Goal: Information Seeking & Learning: Check status

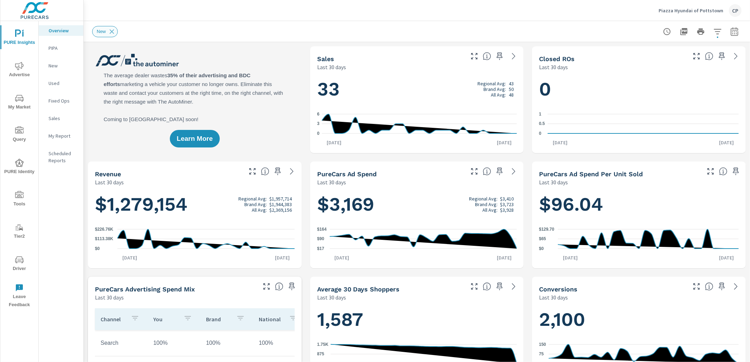
click at [110, 30] on icon at bounding box center [112, 32] width 8 height 8
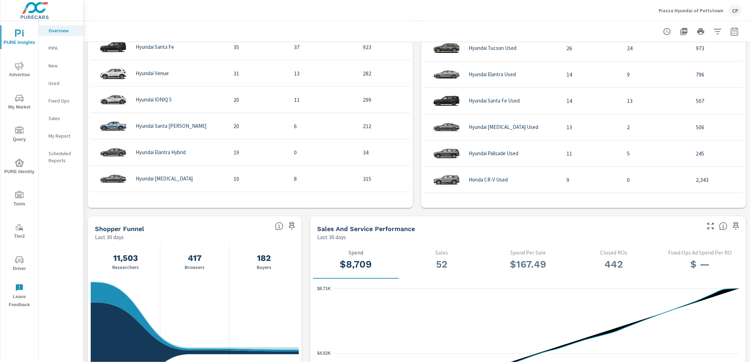
scroll to position [344, 0]
click at [60, 140] on div "My Report" at bounding box center [61, 136] width 45 height 11
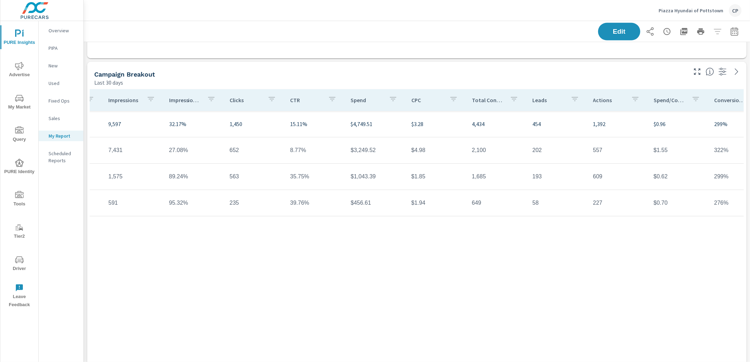
scroll to position [0, 139]
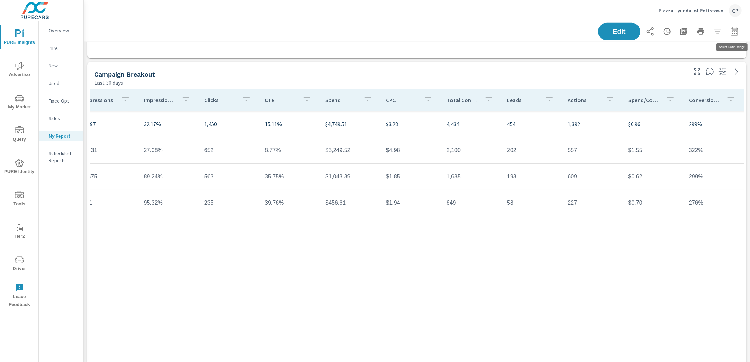
click at [737, 32] on icon "button" at bounding box center [734, 32] width 5 height 3
select select "Last 30 days"
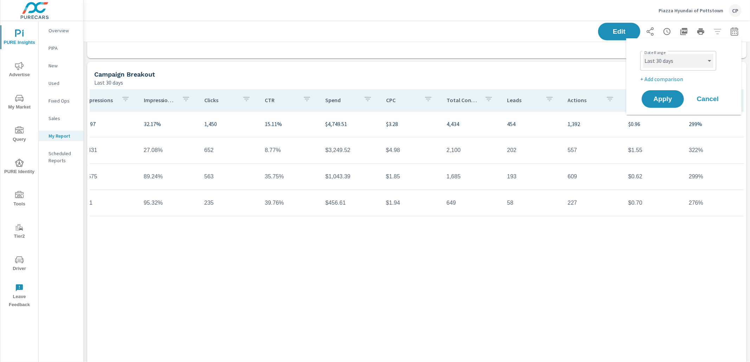
click at [698, 58] on select "Custom Yesterday Last week Last 7 days Last 14 days Last 30 days Last 45 days L…" at bounding box center [678, 61] width 70 height 14
click at [644, 79] on p "+ Add comparison" at bounding box center [685, 79] width 90 height 8
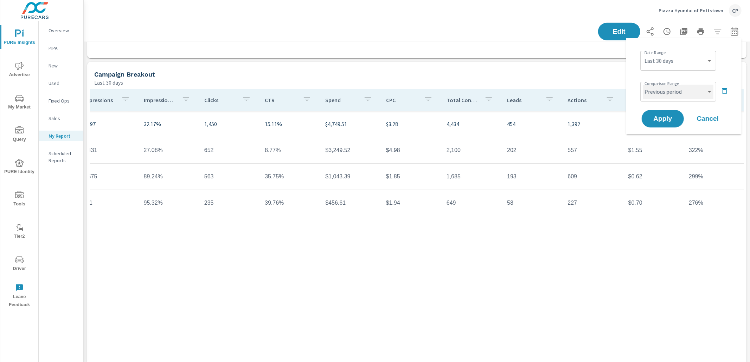
click at [653, 95] on select "Custom Previous period Previous month Previous year" at bounding box center [678, 92] width 70 height 14
click at [643, 85] on select "Custom Previous period Previous month Previous year" at bounding box center [678, 92] width 70 height 14
select select "Previous year"
click at [654, 120] on span "Apply" at bounding box center [662, 119] width 29 height 7
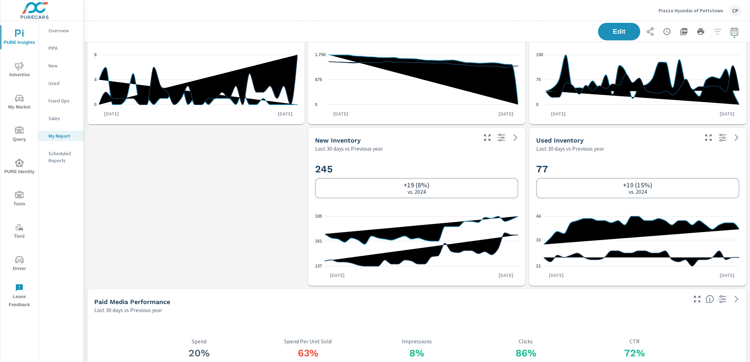
scroll to position [48, 0]
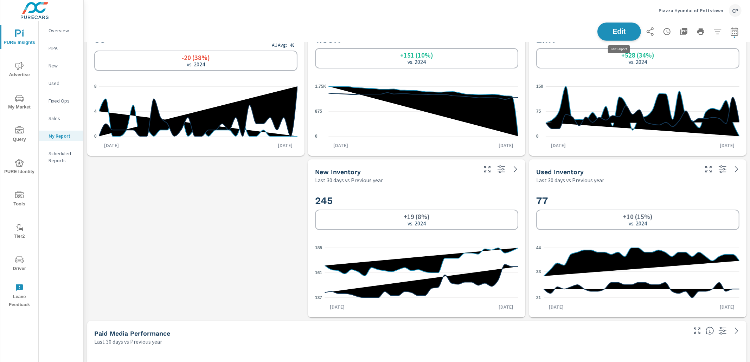
click at [625, 36] on button "Edit" at bounding box center [619, 32] width 44 height 18
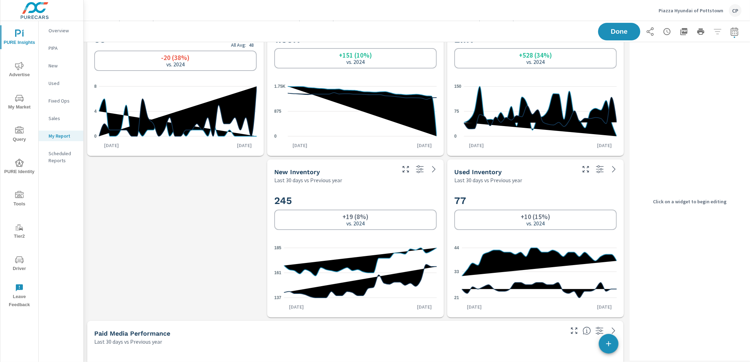
drag, startPoint x: 204, startPoint y: 112, endPoint x: 256, endPoint y: 117, distance: 52.2
click at [205, 113] on icon at bounding box center [178, 111] width 158 height 50
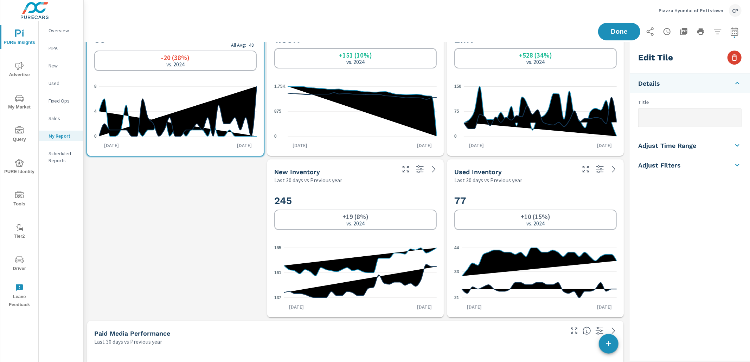
click at [734, 59] on icon "button" at bounding box center [734, 57] width 8 height 8
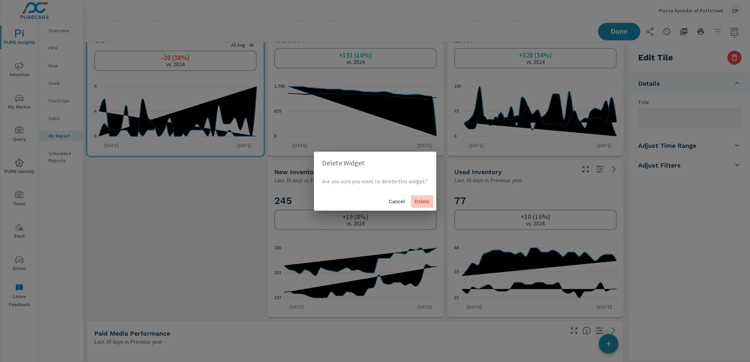
drag, startPoint x: 420, startPoint y: 199, endPoint x: 409, endPoint y: 179, distance: 23.0
click at [420, 199] on span "Delete" at bounding box center [422, 202] width 17 height 6
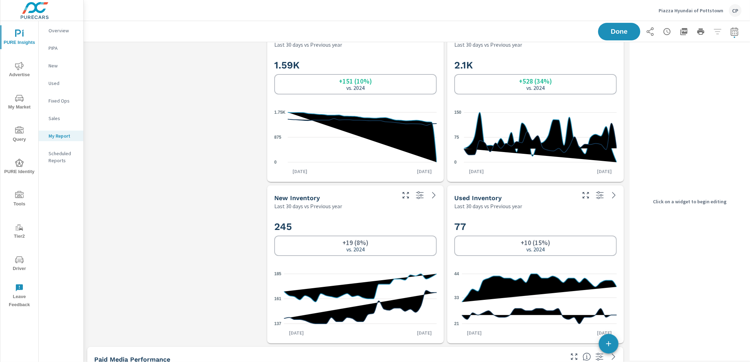
scroll to position [0, 0]
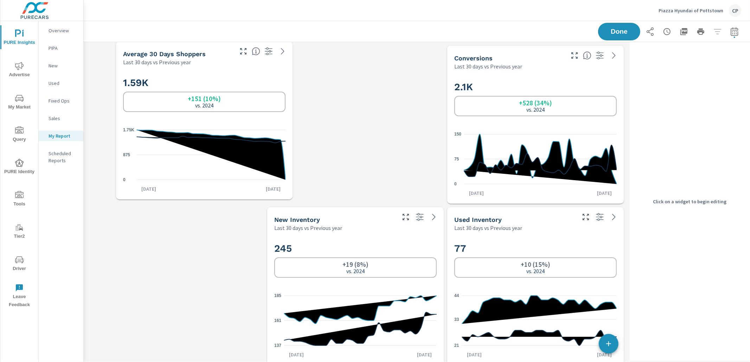
drag, startPoint x: 350, startPoint y: 118, endPoint x: 179, endPoint y: 115, distance: 170.9
click at [180, 115] on div "1.59K +151 (10%) vs. 2024" at bounding box center [204, 94] width 162 height 43
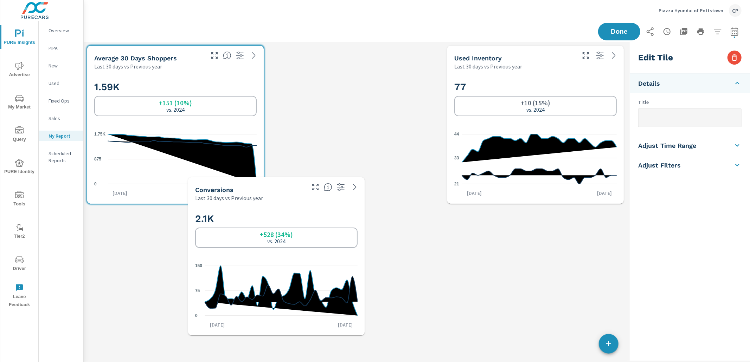
scroll to position [2106, 543]
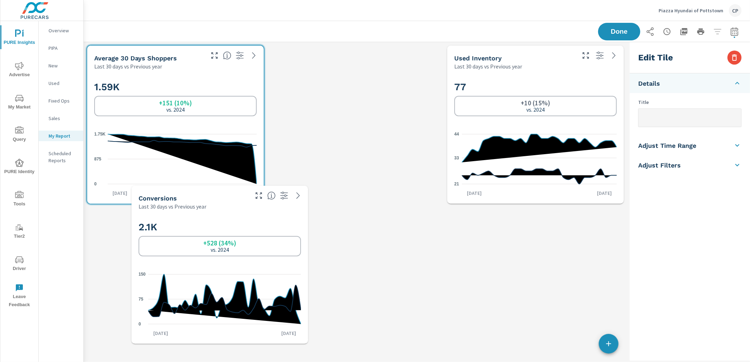
drag, startPoint x: 518, startPoint y: 151, endPoint x: 202, endPoint y: 291, distance: 345.5
click at [202, 291] on icon "0 75 150" at bounding box center [220, 299] width 162 height 61
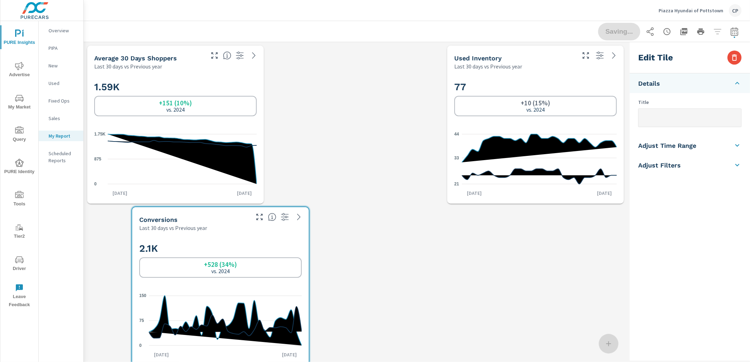
drag, startPoint x: 267, startPoint y: 263, endPoint x: 306, endPoint y: 252, distance: 40.4
click at [242, 263] on div "+528 (34%) vs. 2024" at bounding box center [220, 268] width 162 height 20
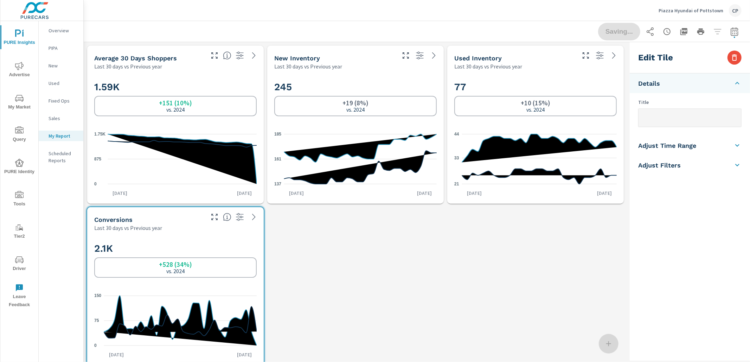
scroll to position [4, 3]
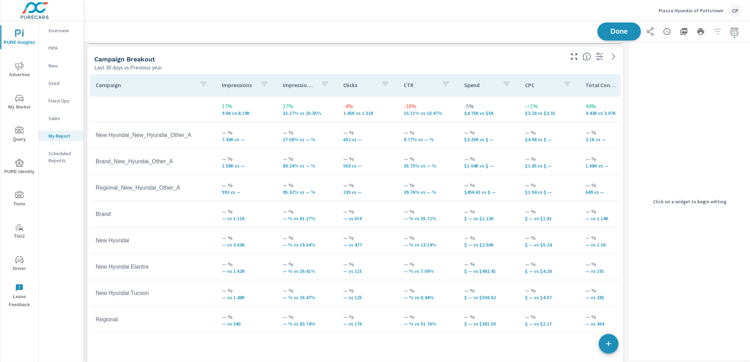
scroll to position [645, 0]
click at [624, 28] on span "Done" at bounding box center [619, 31] width 29 height 7
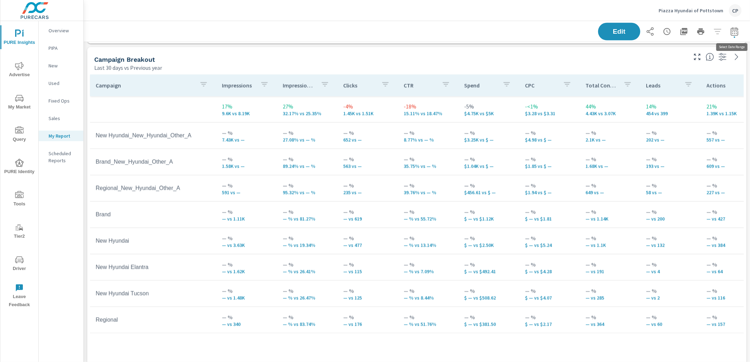
click at [737, 30] on icon "button" at bounding box center [734, 31] width 8 height 8
select select "Last 30 days"
select select "Previous year"
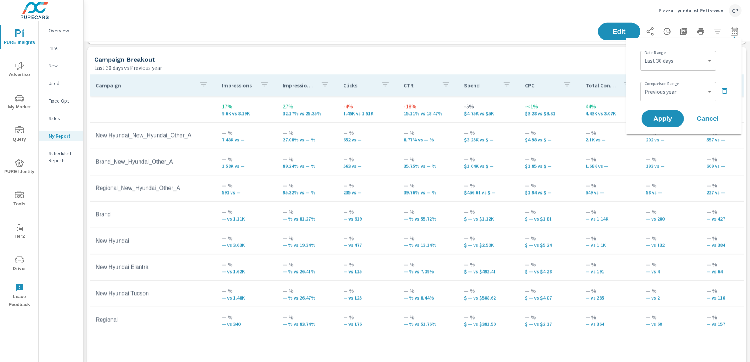
click at [721, 88] on icon "button" at bounding box center [724, 91] width 8 height 8
click at [670, 98] on span "Apply" at bounding box center [662, 99] width 29 height 7
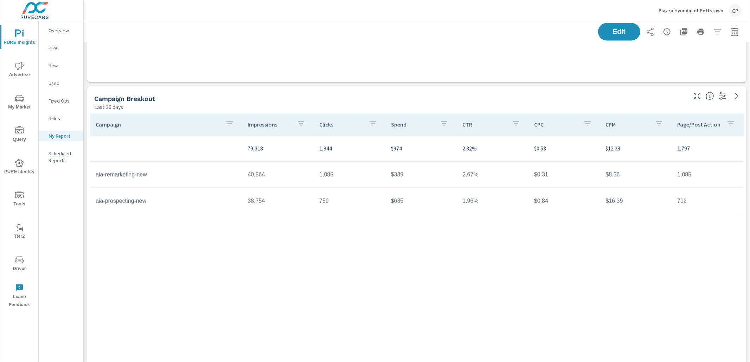
scroll to position [1945, 666]
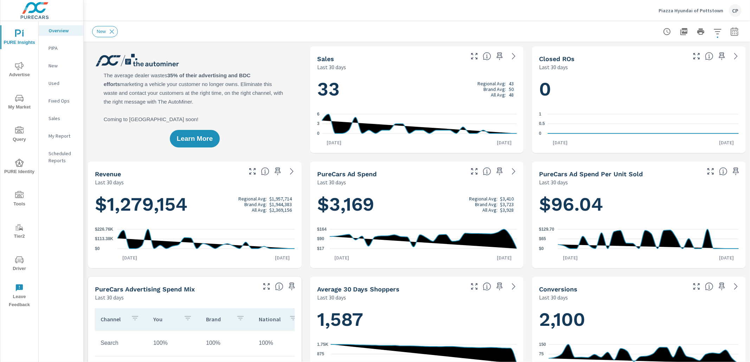
click at [20, 102] on icon "nav menu" at bounding box center [19, 98] width 8 height 8
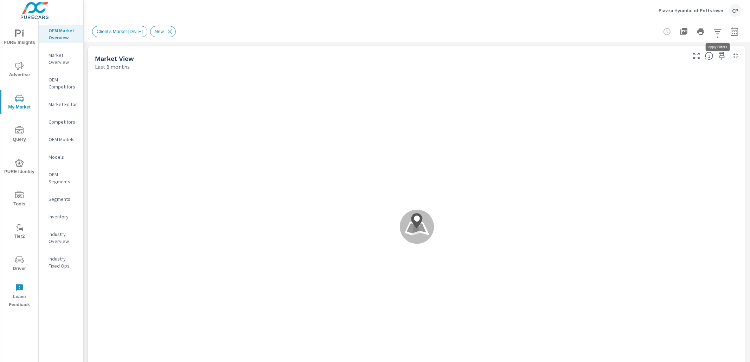
scroll to position [79, 0]
click at [737, 34] on icon "button" at bounding box center [734, 31] width 8 height 8
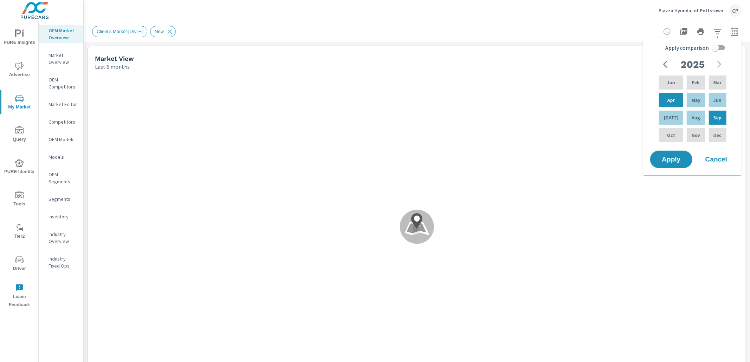
click at [713, 50] on input "Apply comparison" at bounding box center [715, 47] width 40 height 13
checkbox input "true"
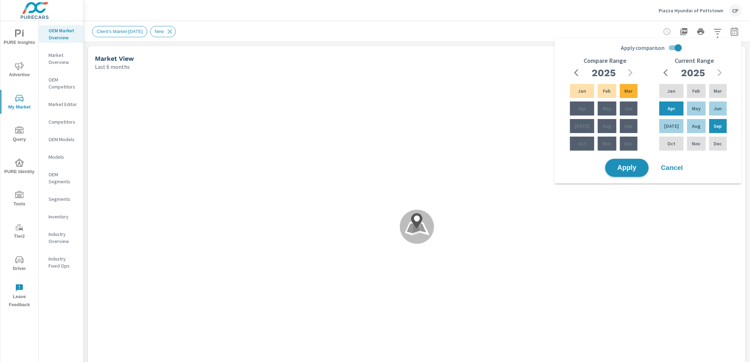
click at [625, 167] on span "Apply" at bounding box center [626, 168] width 29 height 7
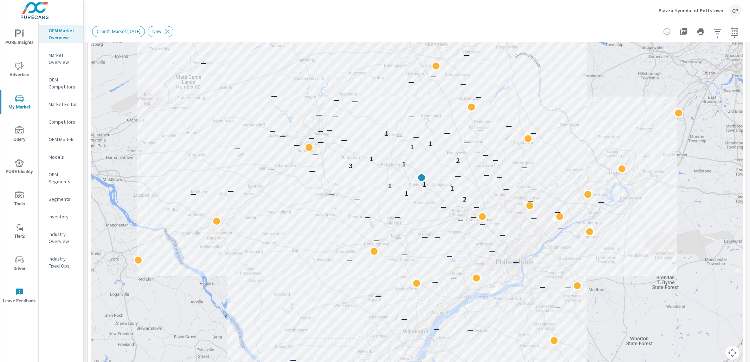
scroll to position [79, 0]
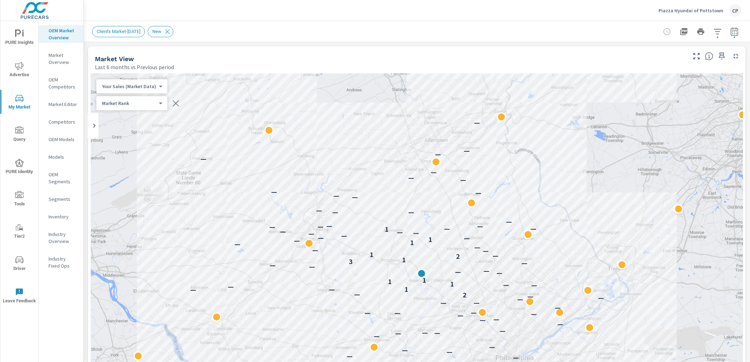
scroll to position [79, 0]
